Goal: Transaction & Acquisition: Obtain resource

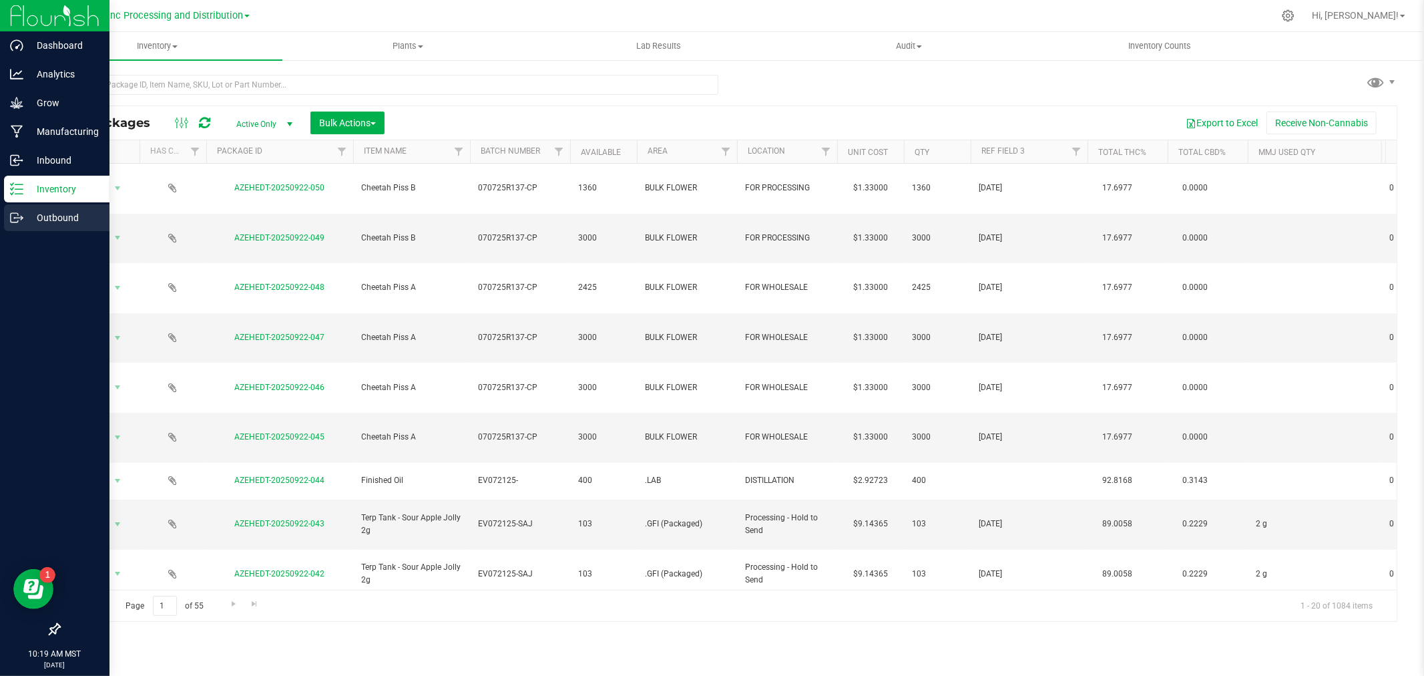
click at [17, 213] on icon at bounding box center [14, 217] width 7 height 9
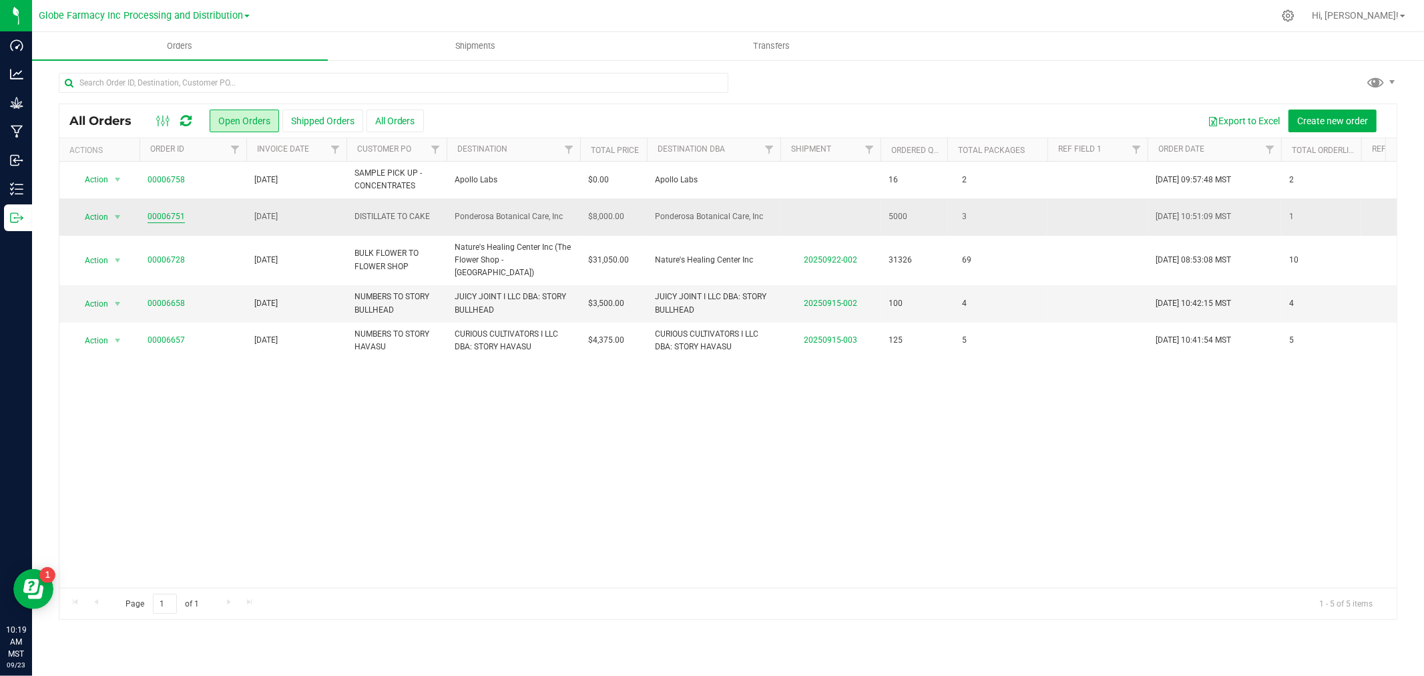
click at [164, 210] on link "00006751" at bounding box center [166, 216] width 37 height 13
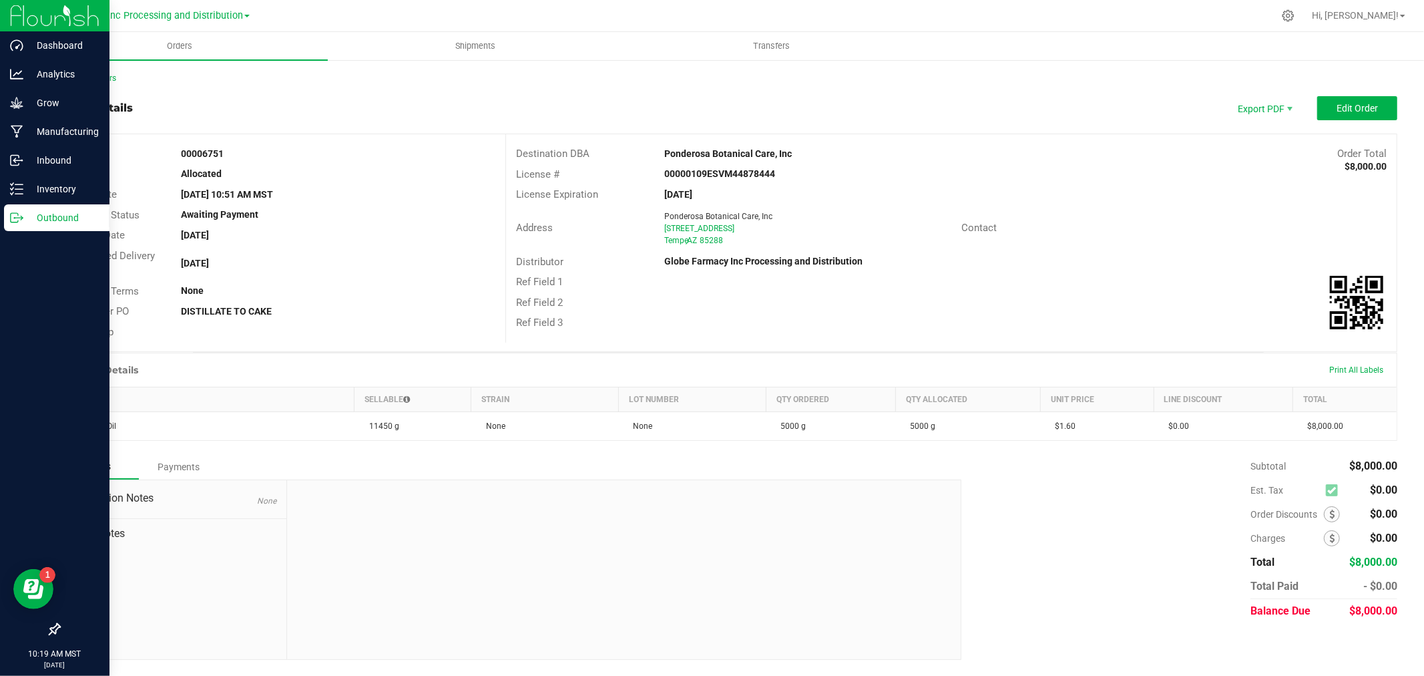
click at [29, 218] on p "Outbound" at bounding box center [63, 218] width 80 height 16
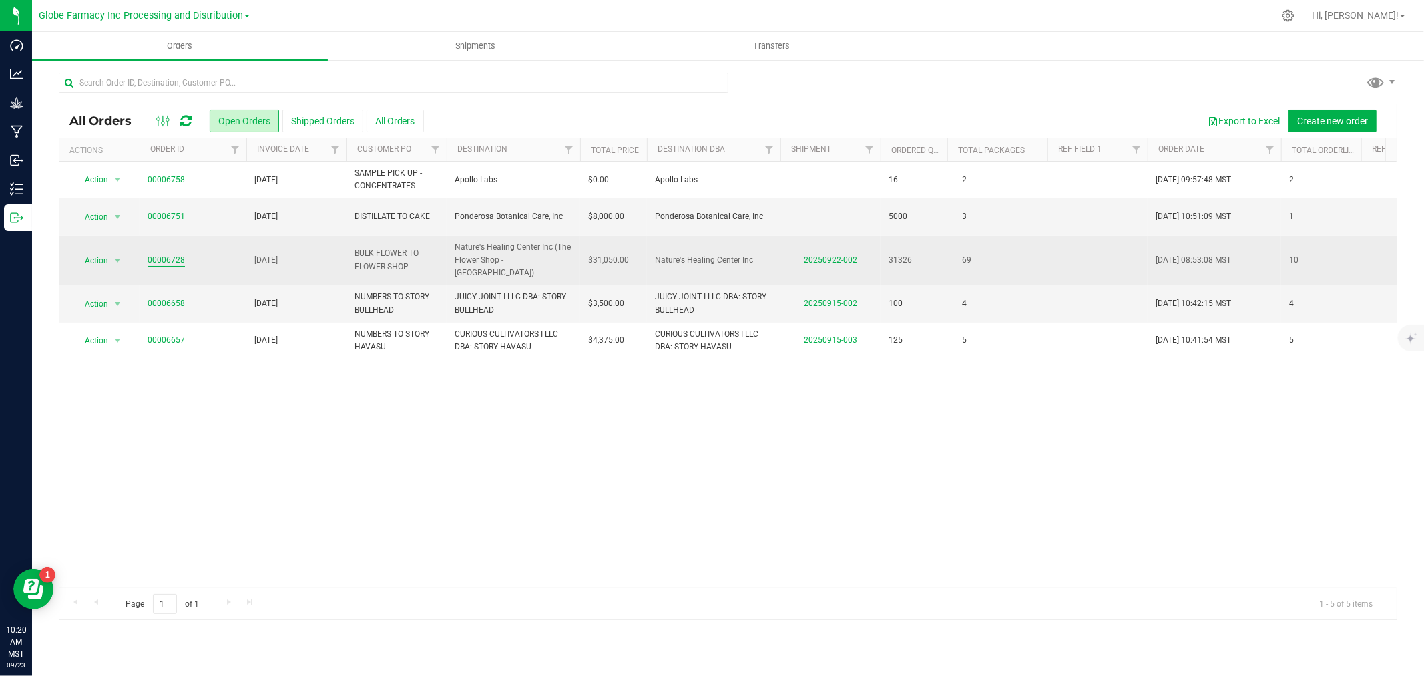
click at [158, 256] on link "00006728" at bounding box center [166, 260] width 37 height 13
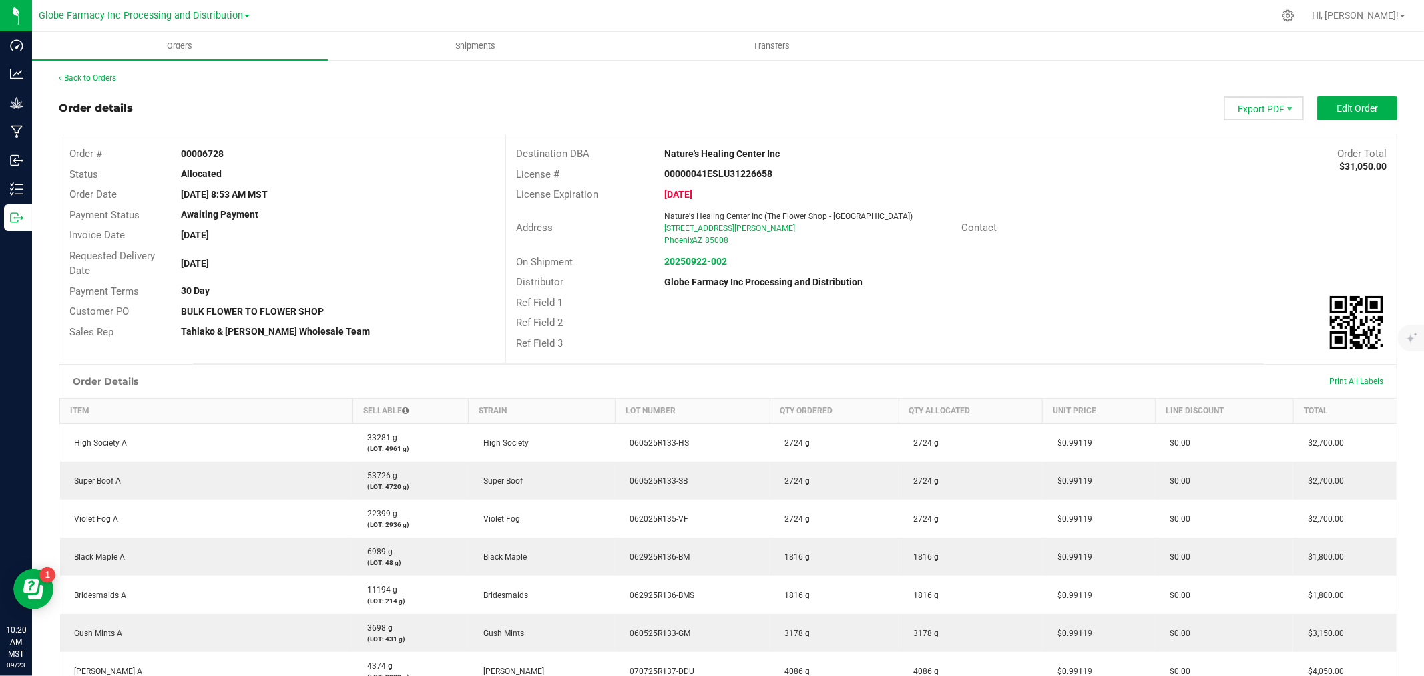
click at [1249, 108] on span "Export PDF" at bounding box center [1264, 108] width 80 height 24
drag, startPoint x: 1240, startPoint y: 156, endPoint x: 1242, endPoint y: 130, distance: 26.8
click at [1242, 130] on ul "Packing List PDF Invoice PDF COAs (Zip) COAs (Single PDF) Picking List PDF" at bounding box center [1255, 169] width 83 height 97
click at [1242, 130] on span "Packing List PDF" at bounding box center [1255, 130] width 83 height 19
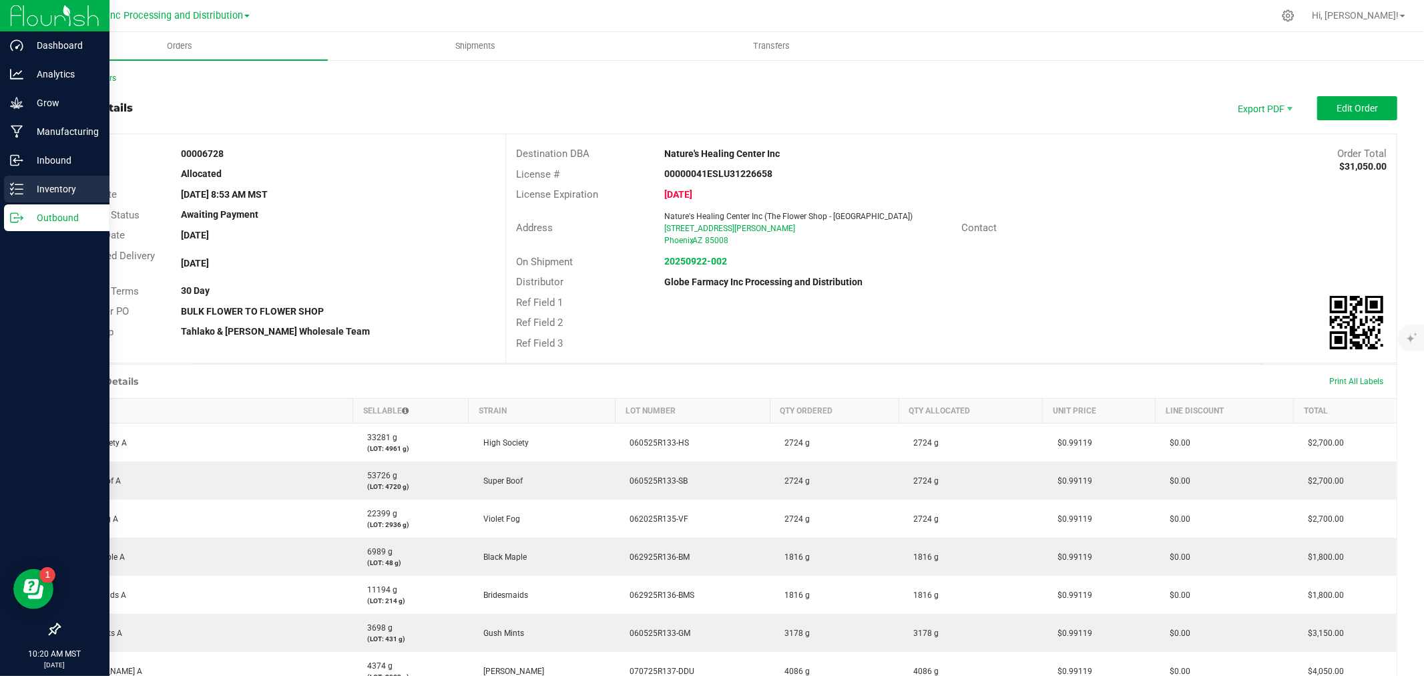
click at [19, 197] on div "Inventory" at bounding box center [56, 189] width 105 height 27
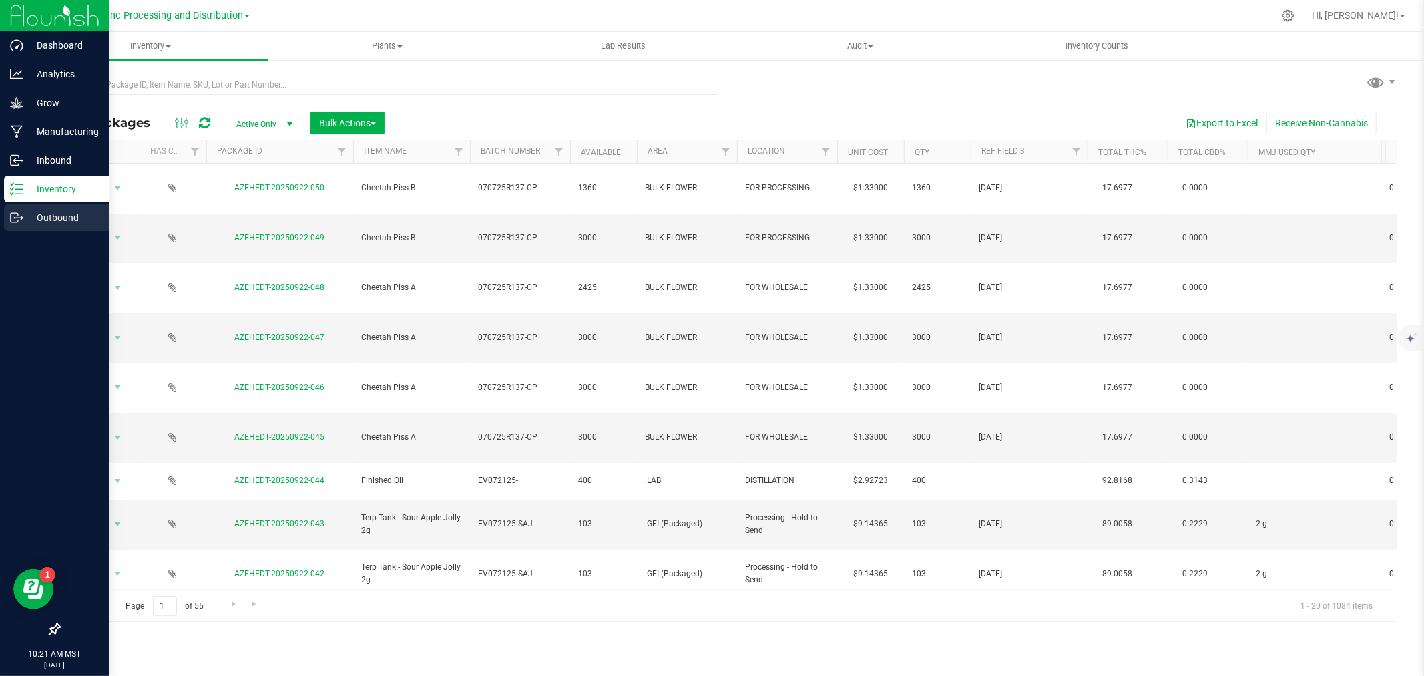
click at [22, 216] on icon at bounding box center [16, 217] width 13 height 13
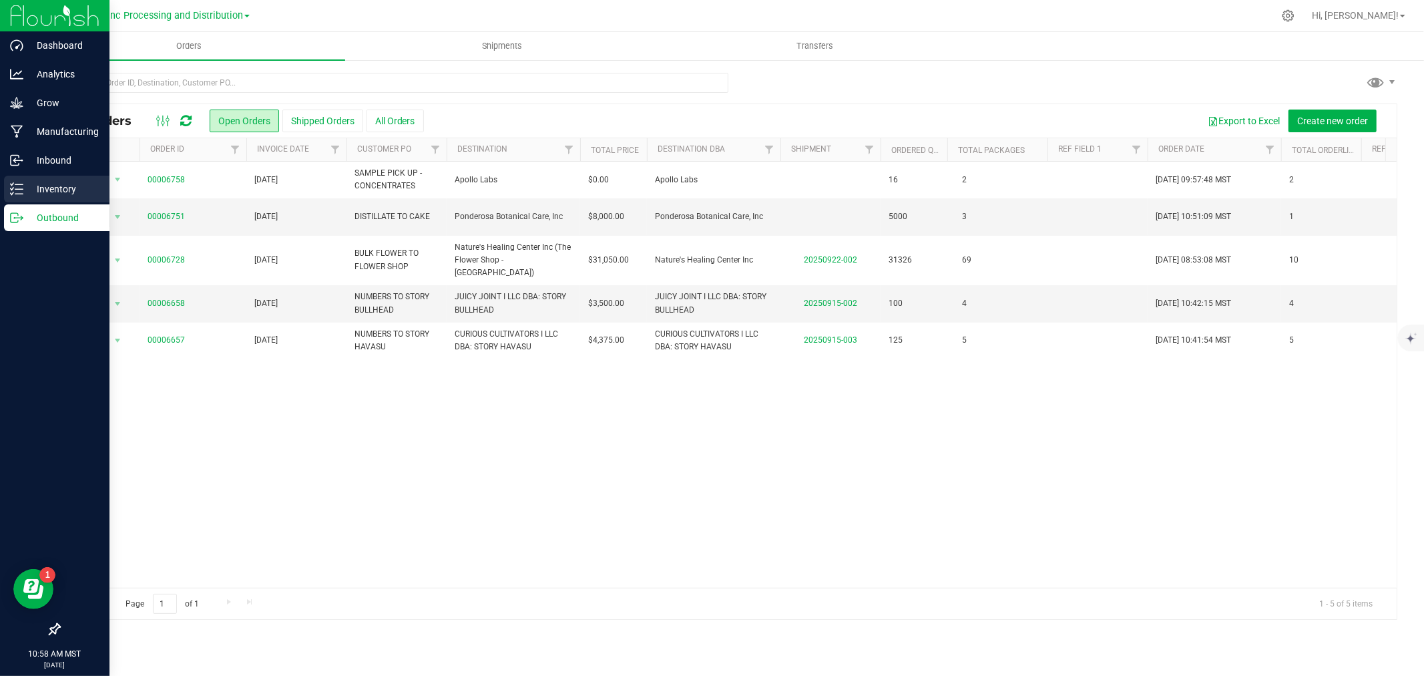
click at [19, 188] on icon at bounding box center [16, 188] width 13 height 13
